Goal: Task Accomplishment & Management: Manage account settings

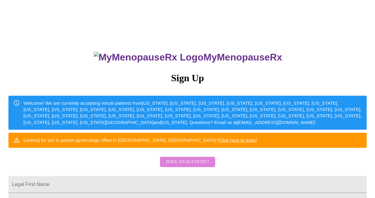
click at [194, 166] on span "Have an account?" at bounding box center [187, 163] width 43 height 8
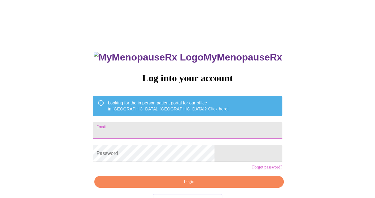
click at [137, 133] on input "Email" at bounding box center [187, 130] width 189 height 17
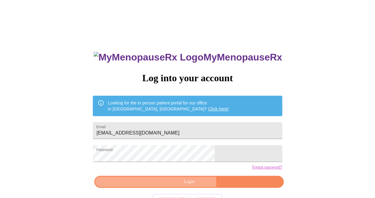
click at [188, 186] on span "Login" at bounding box center [188, 182] width 175 height 8
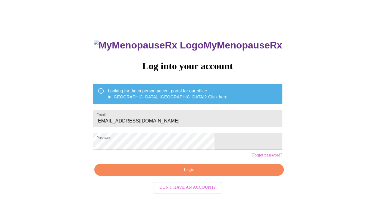
scroll to position [21, 0]
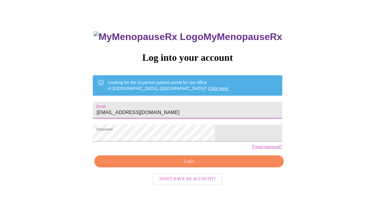
click at [195, 110] on input "[EMAIL_ADDRESS][DOMAIN_NAME]" at bounding box center [187, 110] width 189 height 17
type input "[EMAIL_ADDRESS][DOMAIN_NAME]"
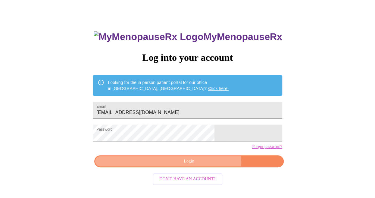
click at [202, 166] on span "Login" at bounding box center [188, 162] width 175 height 8
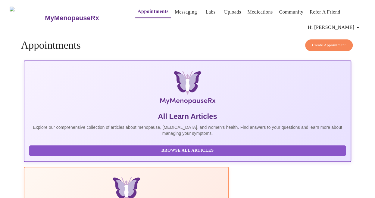
click at [175, 9] on link "Messaging" at bounding box center [186, 12] width 22 height 8
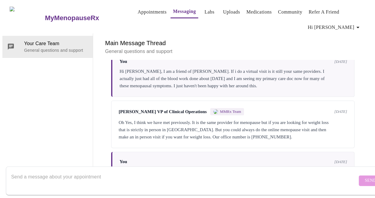
click at [354, 26] on span "Hi [PERSON_NAME]" at bounding box center [335, 27] width 54 height 8
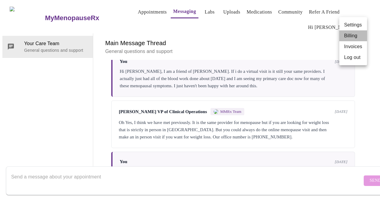
click at [347, 41] on li "Billing" at bounding box center [353, 35] width 28 height 11
